Goal: Use online tool/utility: Utilize a website feature to perform a specific function

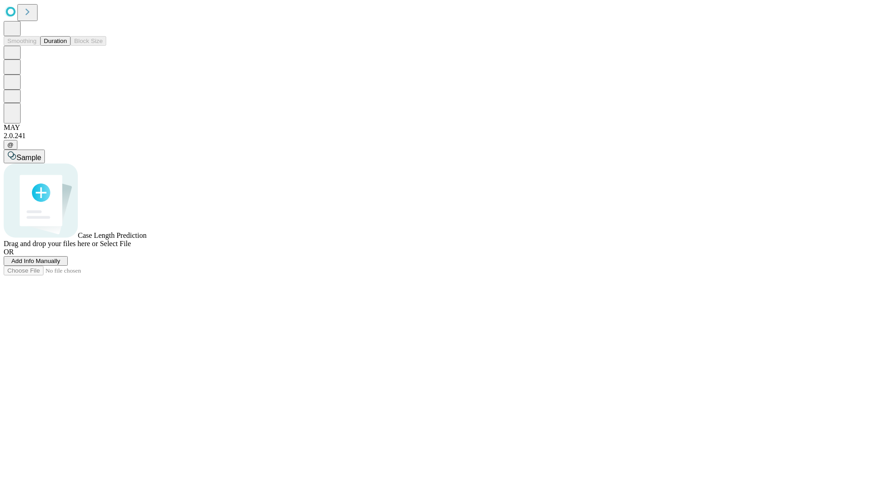
click at [60, 265] on span "Add Info Manually" at bounding box center [35, 261] width 49 height 7
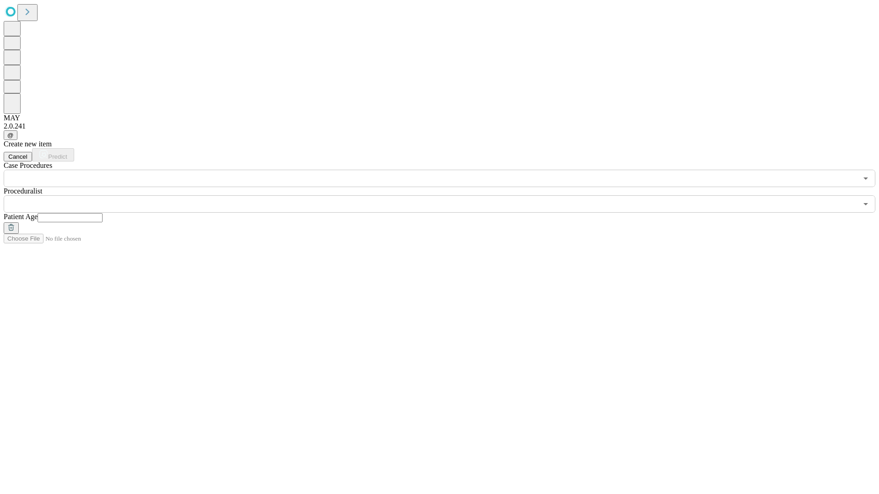
click at [103, 213] on input "text" at bounding box center [70, 217] width 65 height 9
type input "**"
click at [446, 195] on input "text" at bounding box center [431, 203] width 854 height 17
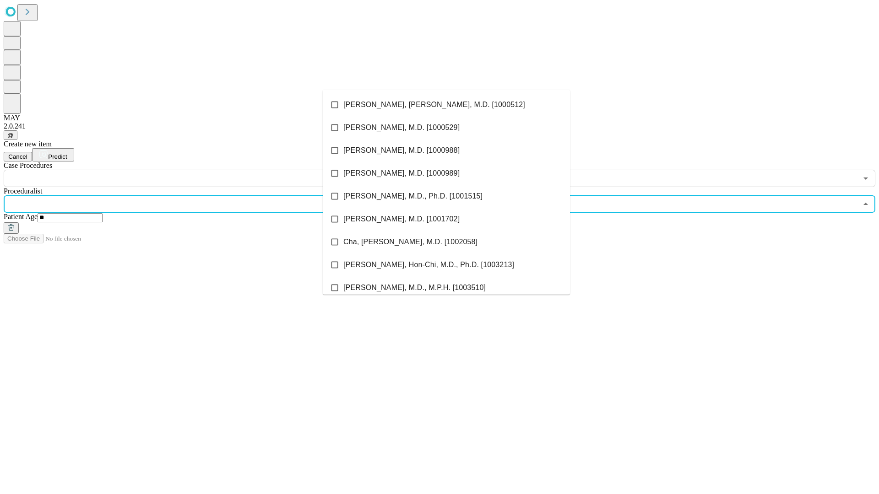
click at [446, 105] on li "[PERSON_NAME], [PERSON_NAME], M.D. [1000512]" at bounding box center [446, 104] width 247 height 23
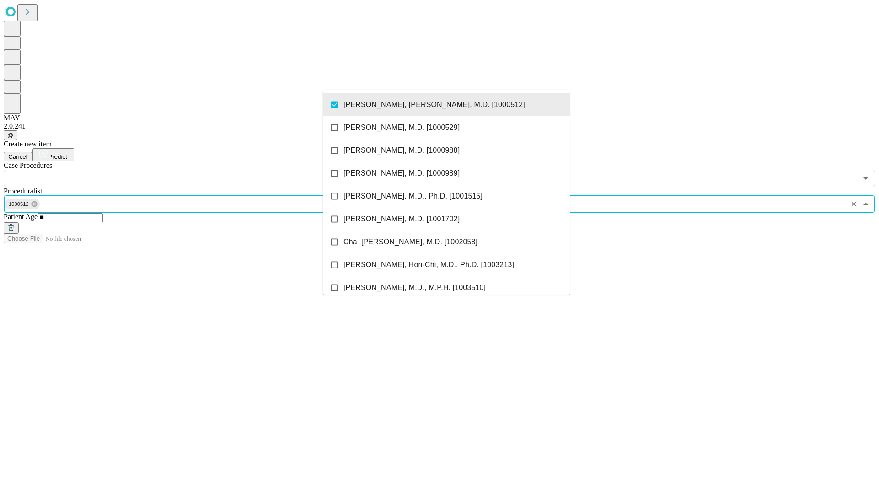
click at [192, 170] on input "text" at bounding box center [431, 178] width 854 height 17
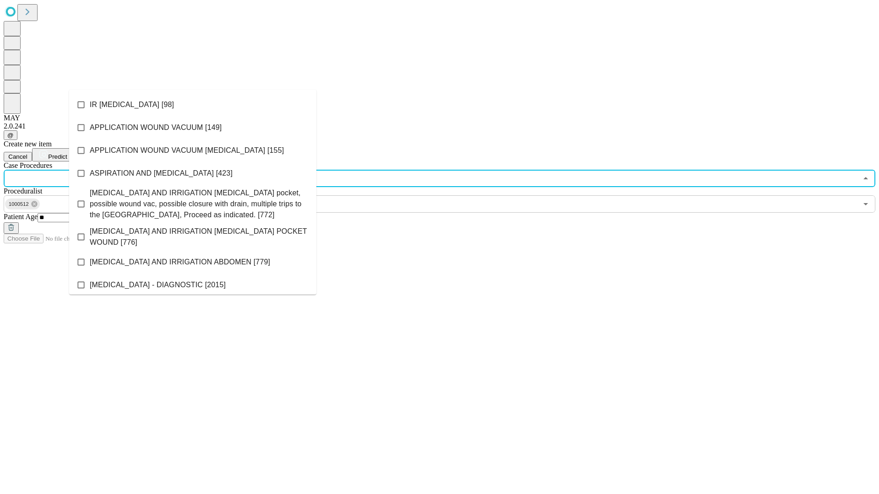
click at [193, 105] on li "IR [MEDICAL_DATA] [98]" at bounding box center [192, 104] width 247 height 23
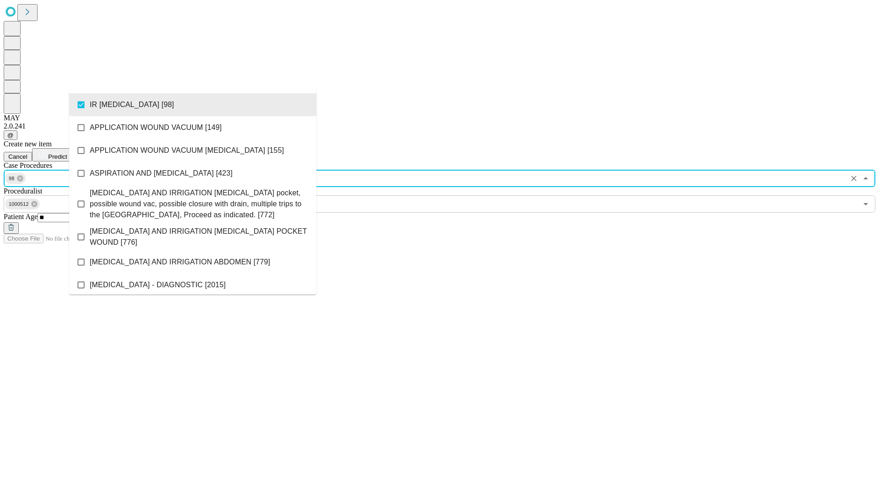
click at [67, 153] on span "Predict" at bounding box center [57, 156] width 19 height 7
